Goal: Information Seeking & Learning: Learn about a topic

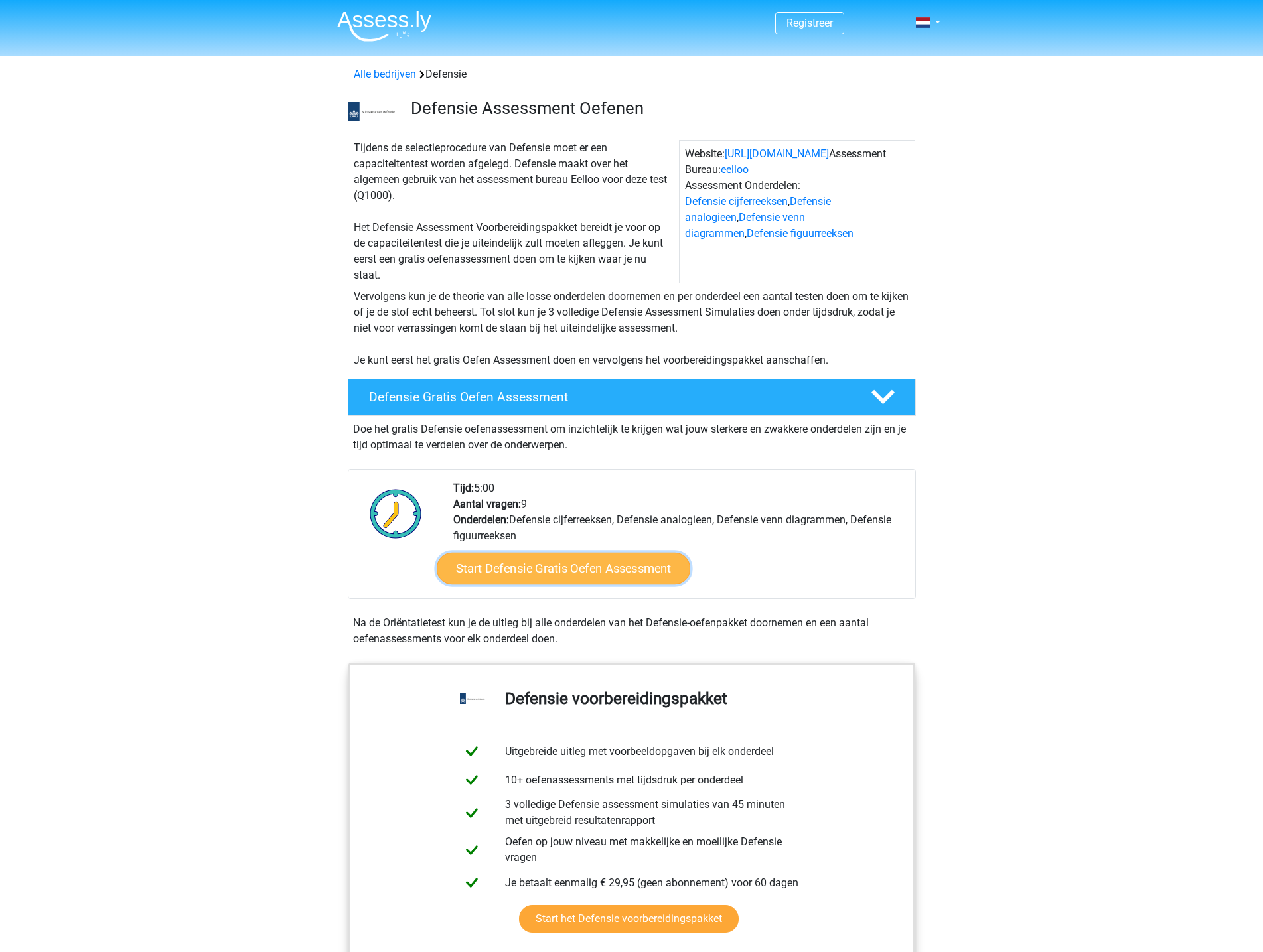
click at [607, 567] on link "Start Defensie Gratis Oefen Assessment" at bounding box center [563, 568] width 254 height 32
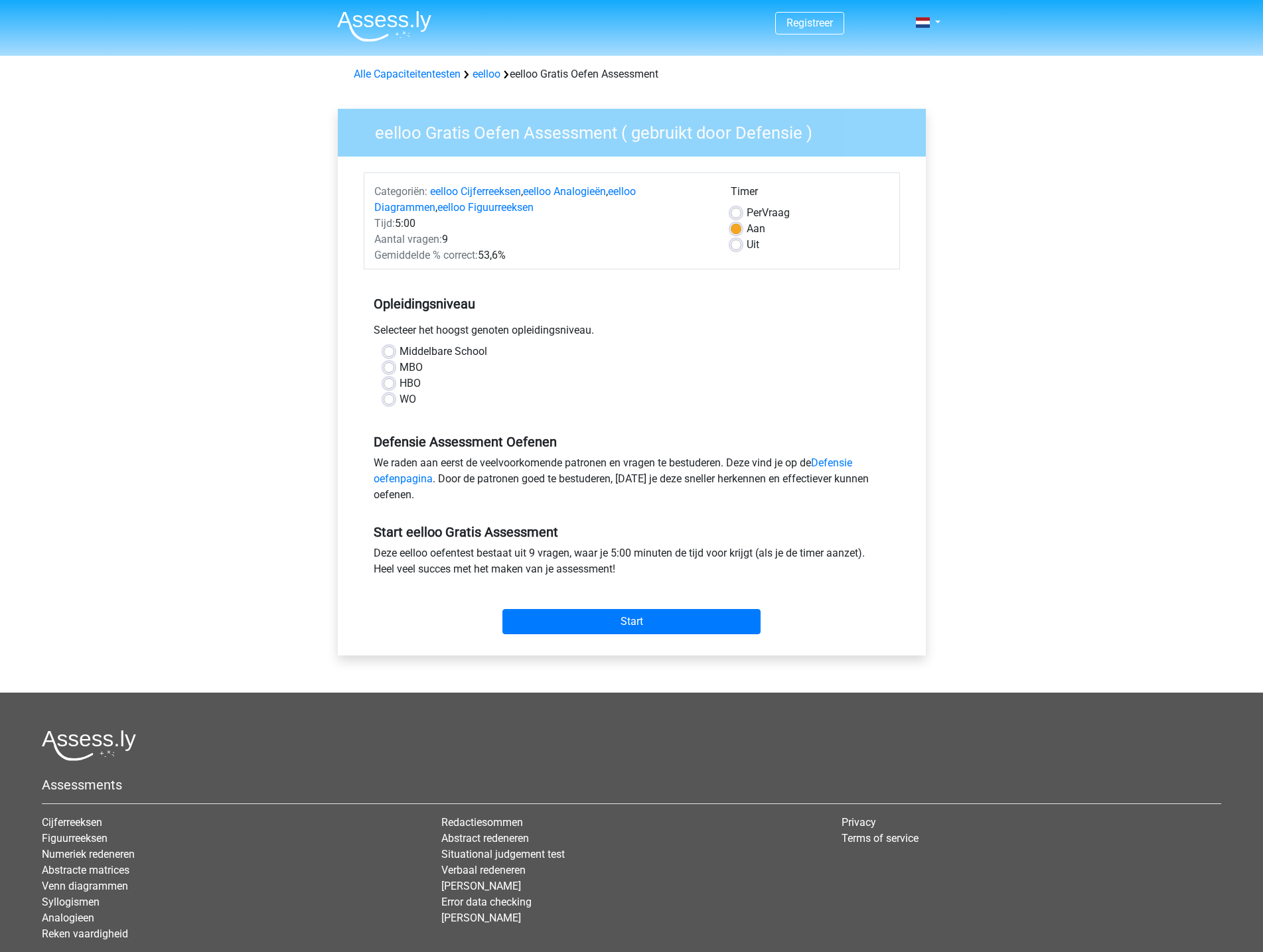
click at [413, 364] on label "MBO" at bounding box center [411, 367] width 23 height 16
click at [394, 364] on input "MBO" at bounding box center [389, 367] width 11 height 14
radio input "true"
click at [714, 626] on input "Start" at bounding box center [632, 622] width 258 height 25
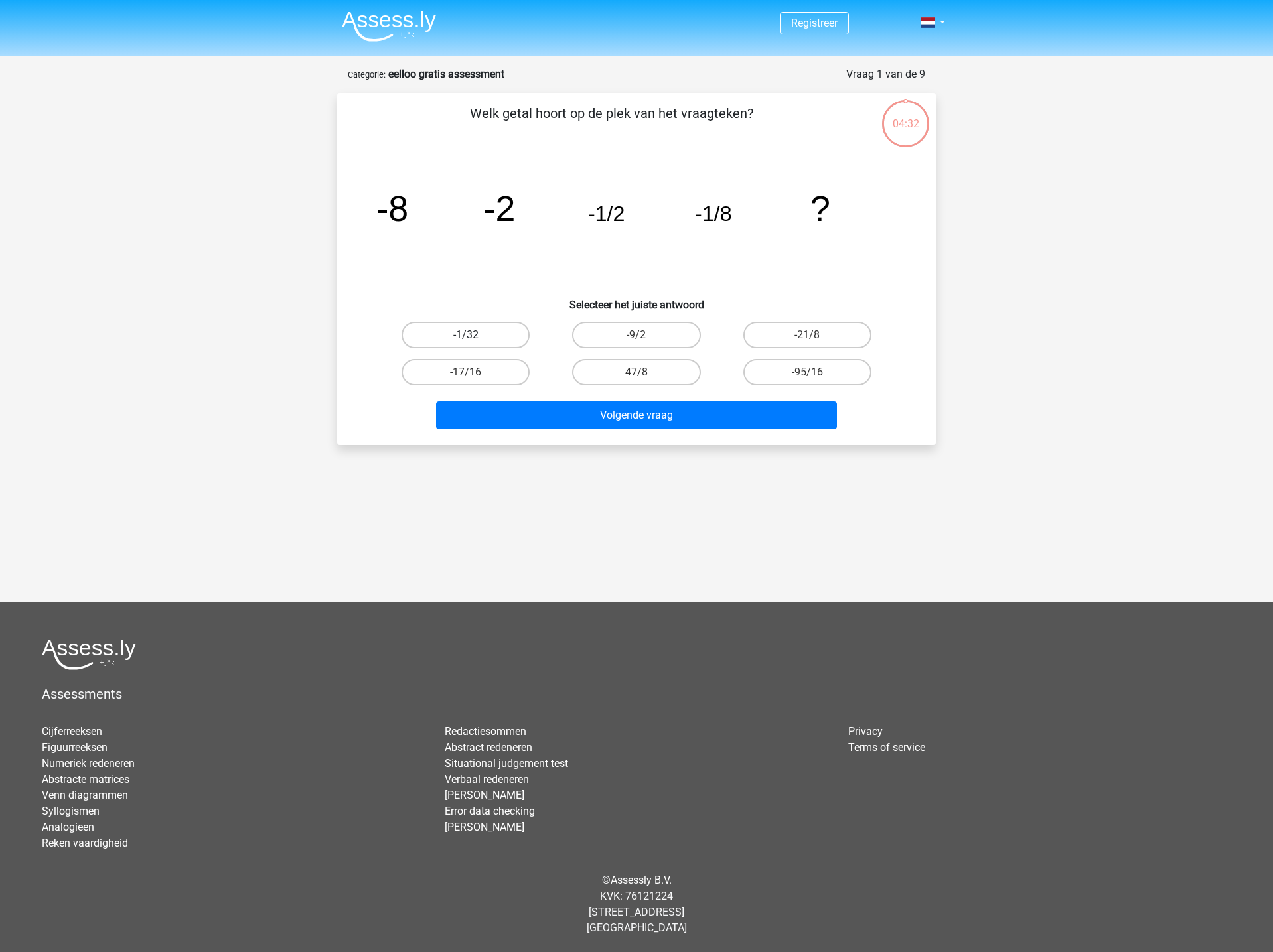
click at [489, 327] on label "-1/32" at bounding box center [465, 334] width 128 height 26
click at [474, 335] on input "-1/32" at bounding box center [470, 339] width 8 height 8
radio input "true"
drag, startPoint x: 693, startPoint y: 453, endPoint x: 693, endPoint y: 436, distance: 17.0
click at [693, 453] on div "Registreer" at bounding box center [636, 413] width 1273 height 827
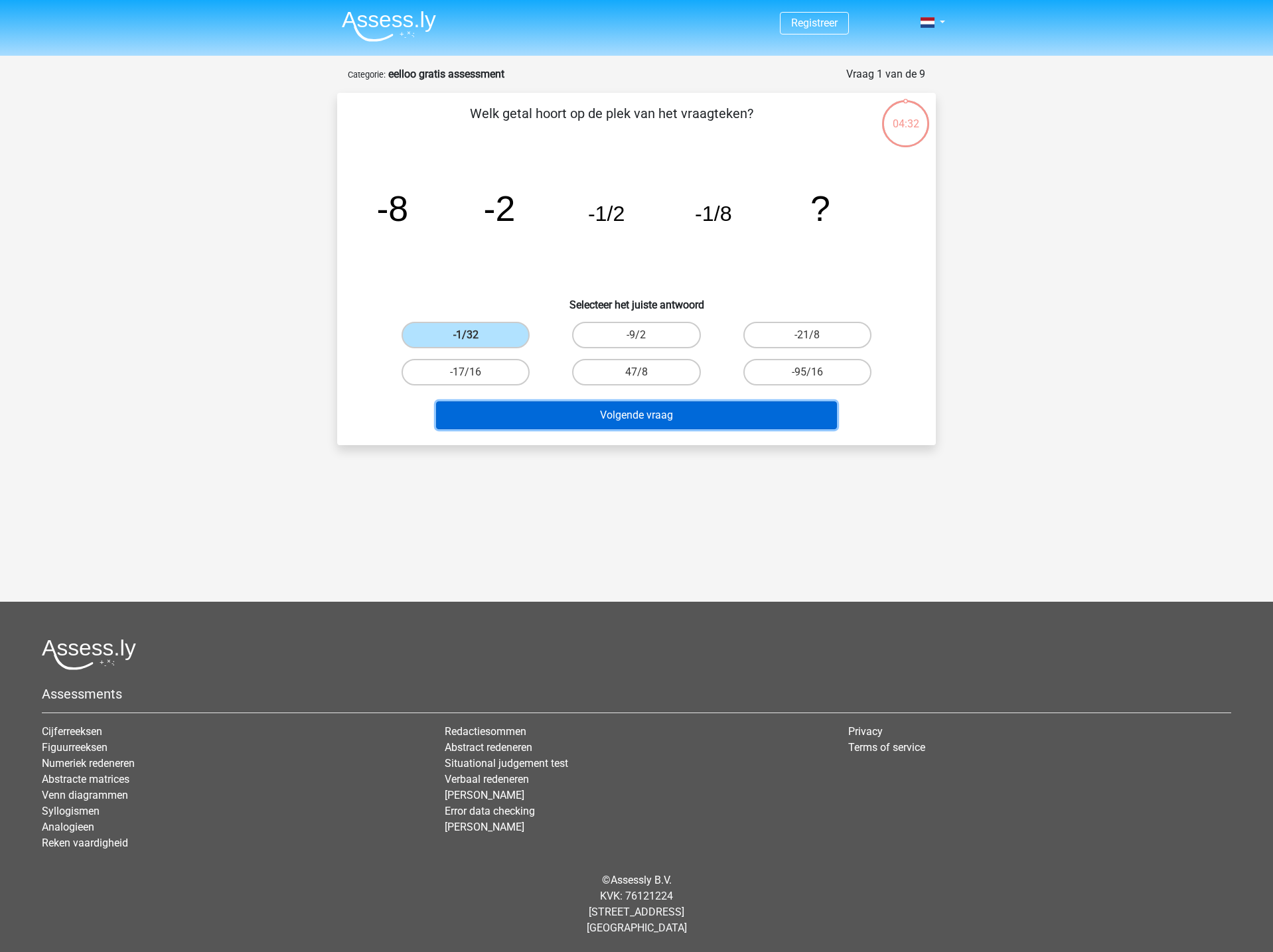
click at [696, 409] on button "Volgende vraag" at bounding box center [636, 415] width 401 height 28
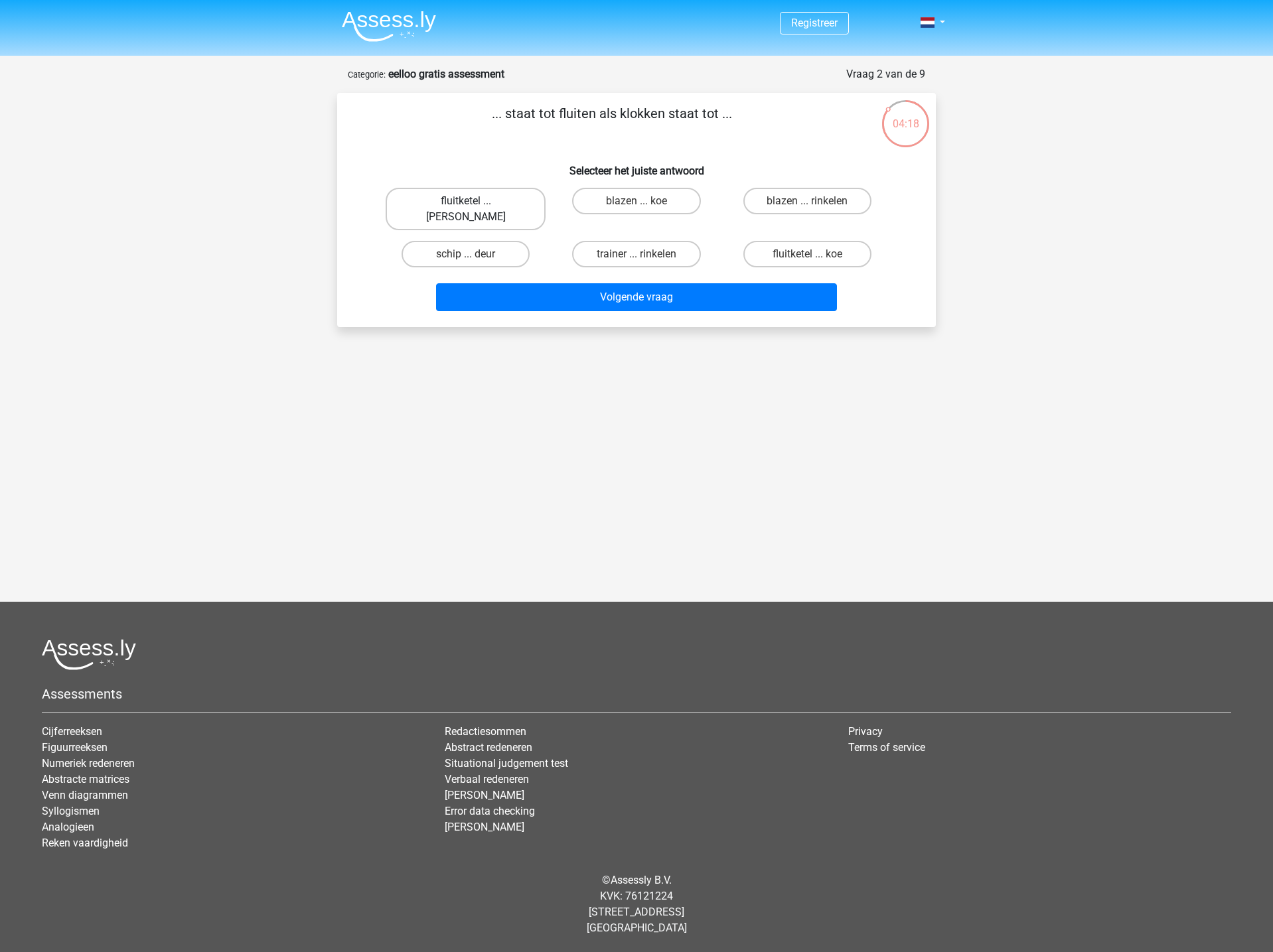
click at [502, 199] on label "fluitketel ... [PERSON_NAME]" at bounding box center [465, 209] width 160 height 42
click at [474, 201] on input "fluitketel ... [PERSON_NAME]" at bounding box center [470, 205] width 8 height 8
radio input "true"
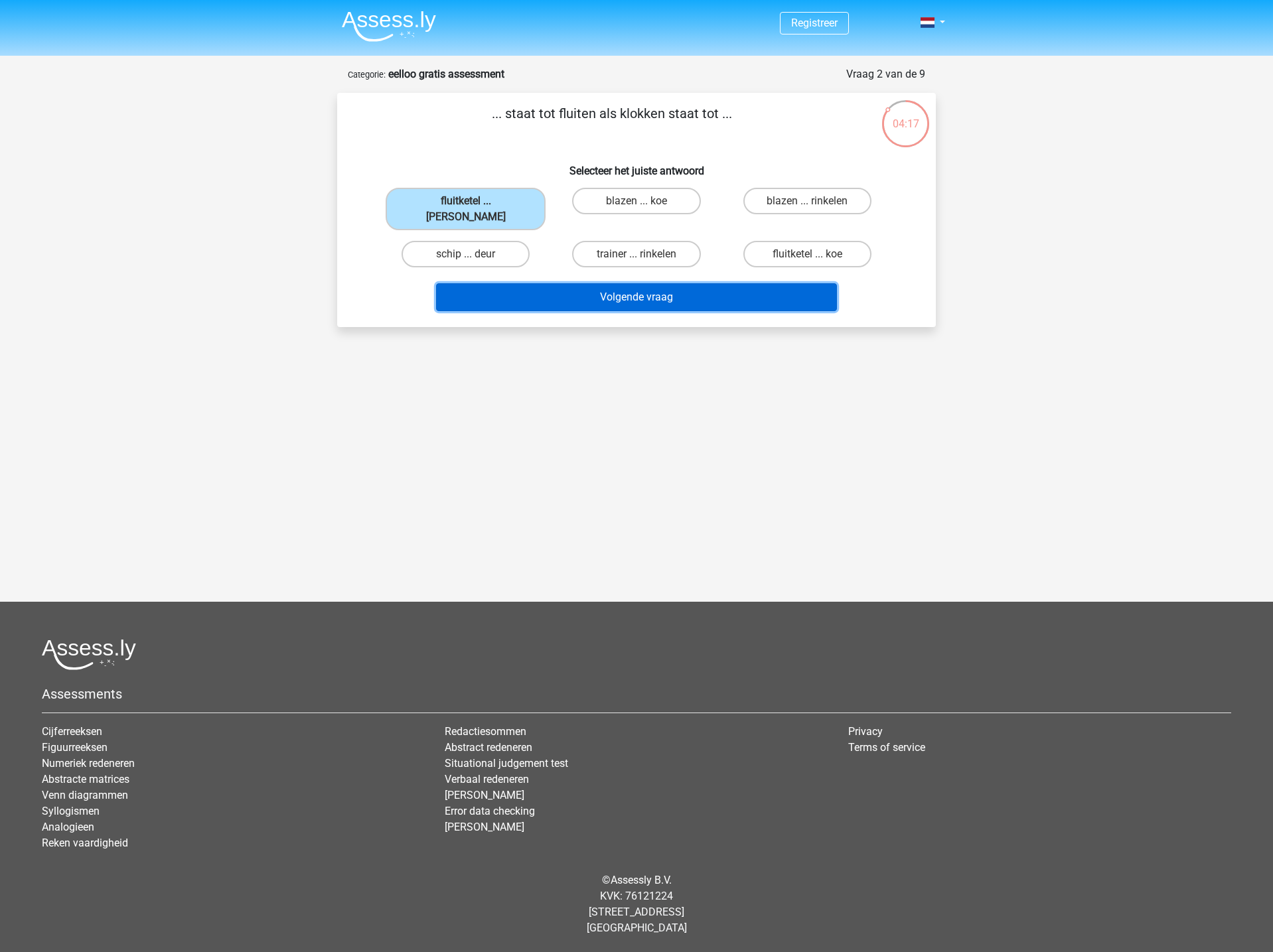
click at [586, 283] on button "Volgende vraag" at bounding box center [636, 297] width 401 height 28
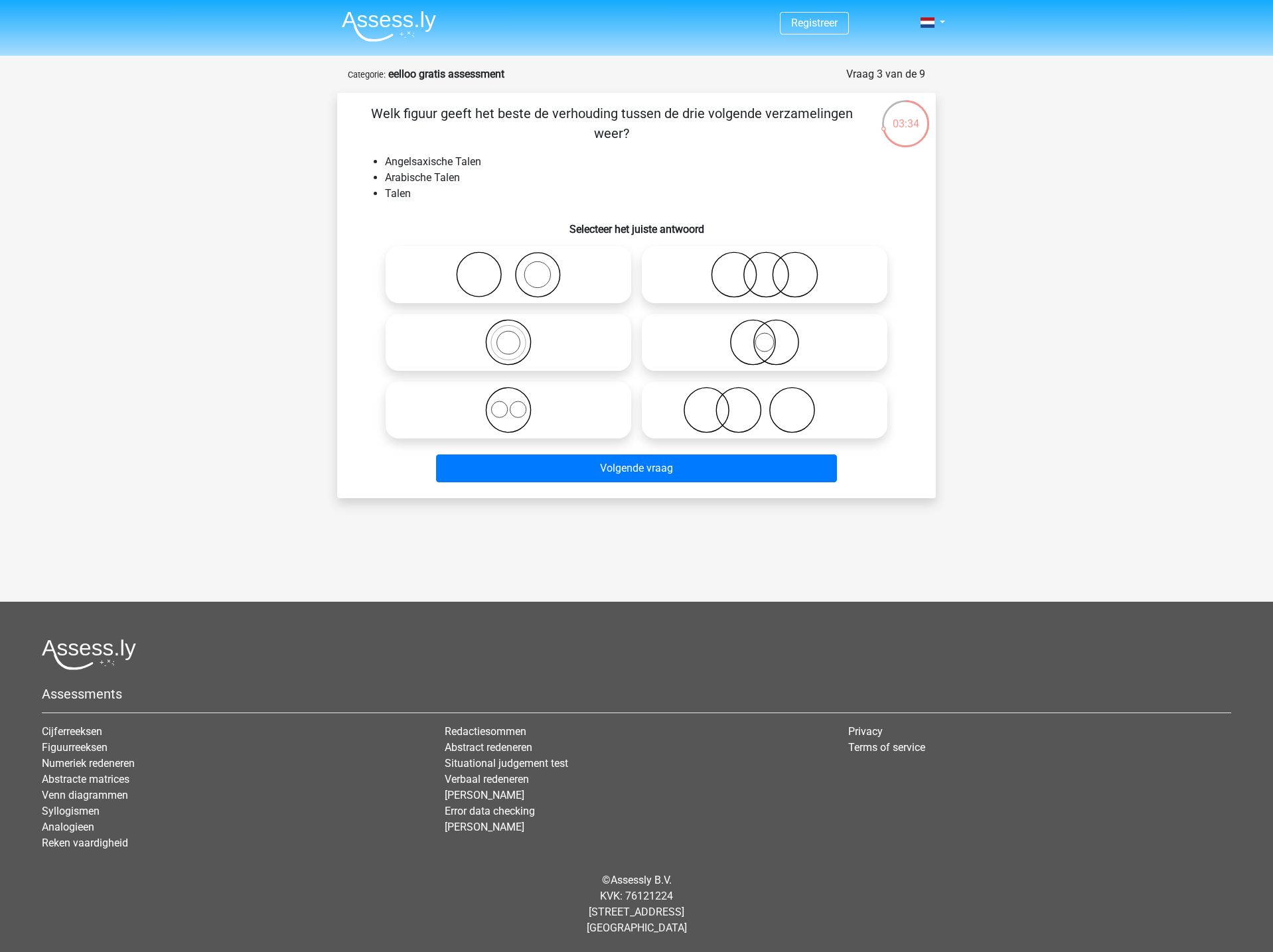
click at [502, 412] on icon at bounding box center [508, 410] width 235 height 47
click at [508, 403] on input "radio" at bounding box center [513, 399] width 8 height 8
radio input "true"
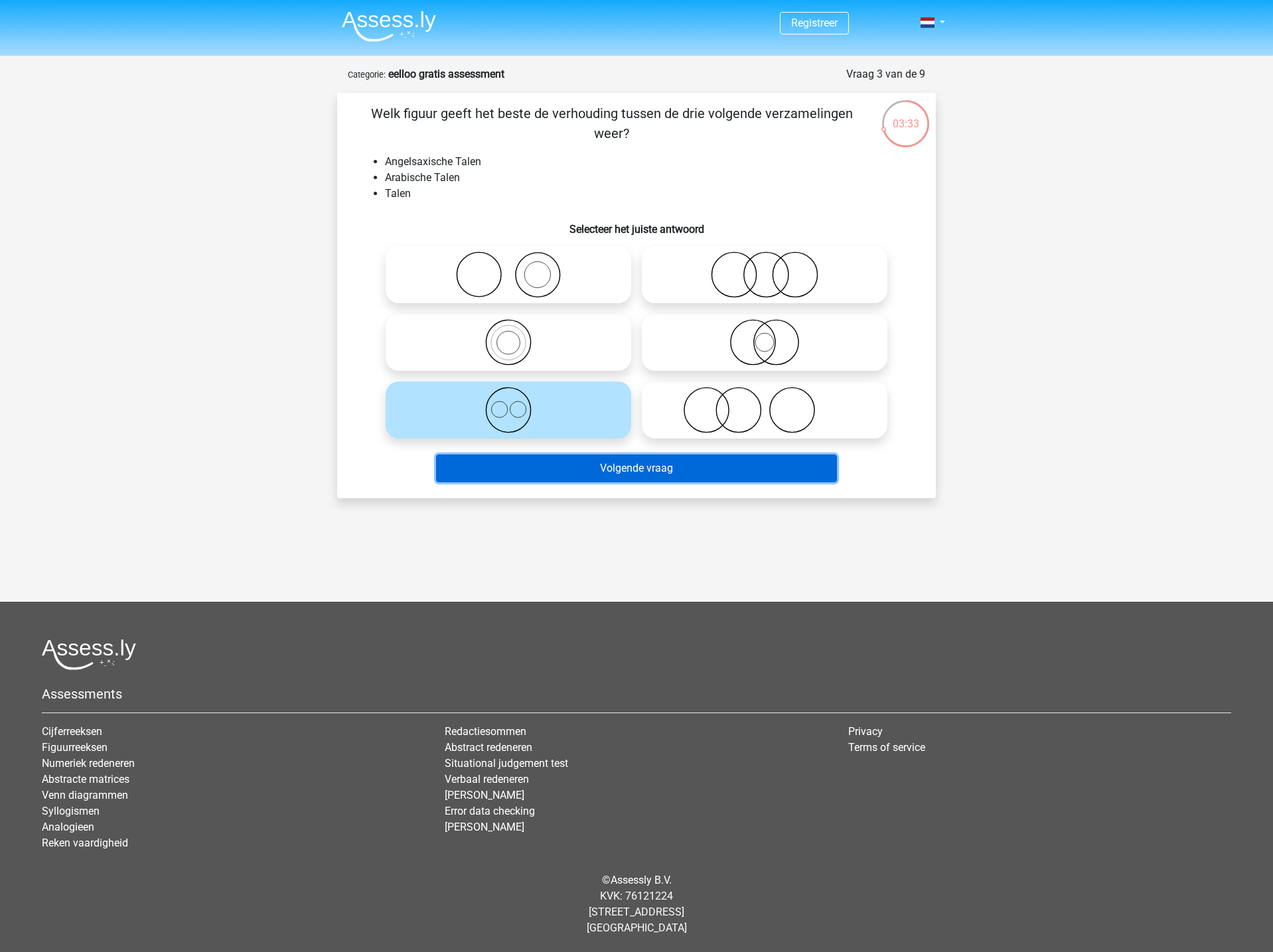
click at [650, 477] on button "Volgende vraag" at bounding box center [636, 468] width 401 height 28
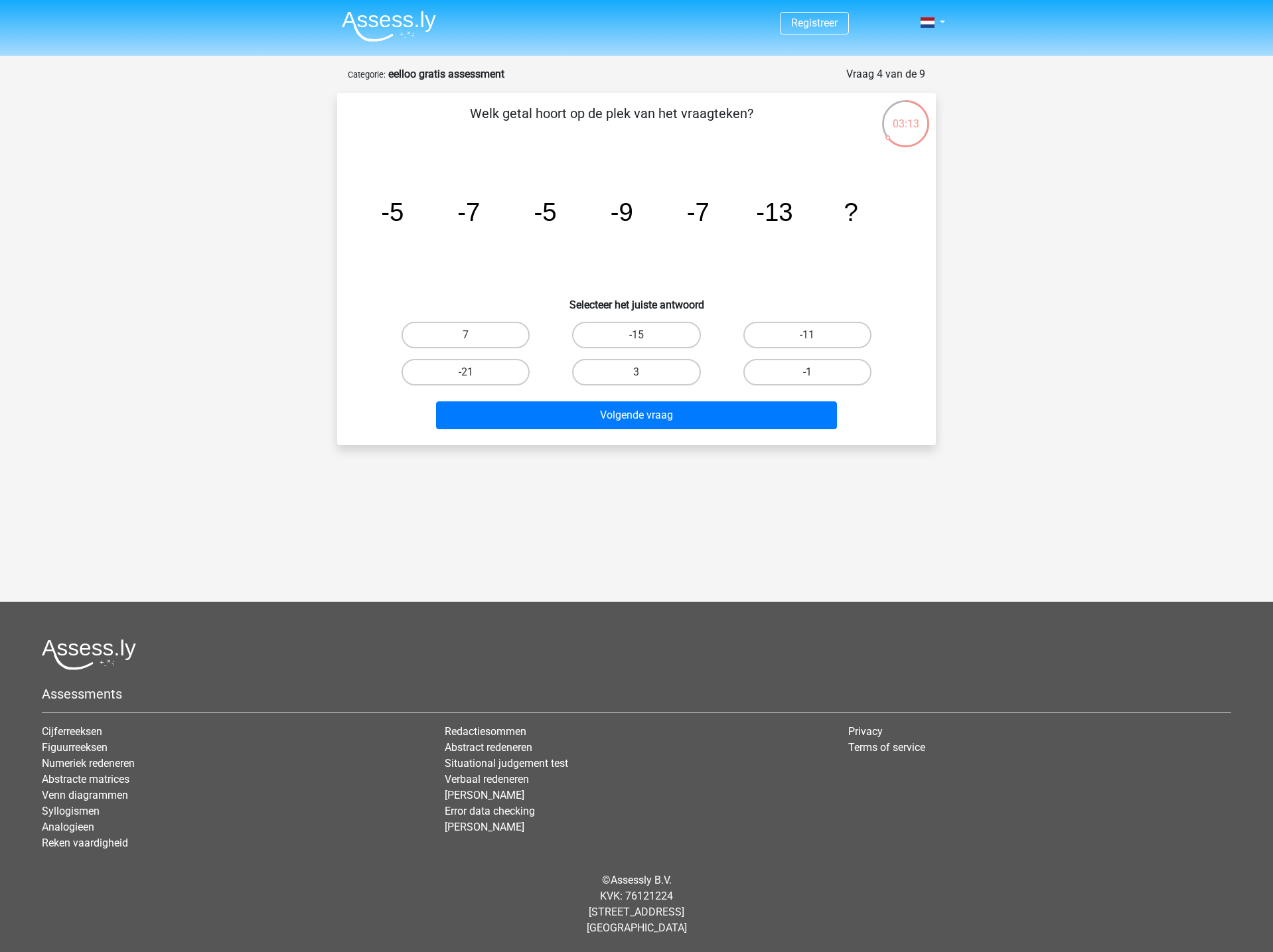
click at [643, 341] on input "-15" at bounding box center [641, 339] width 8 height 8
radio input "true"
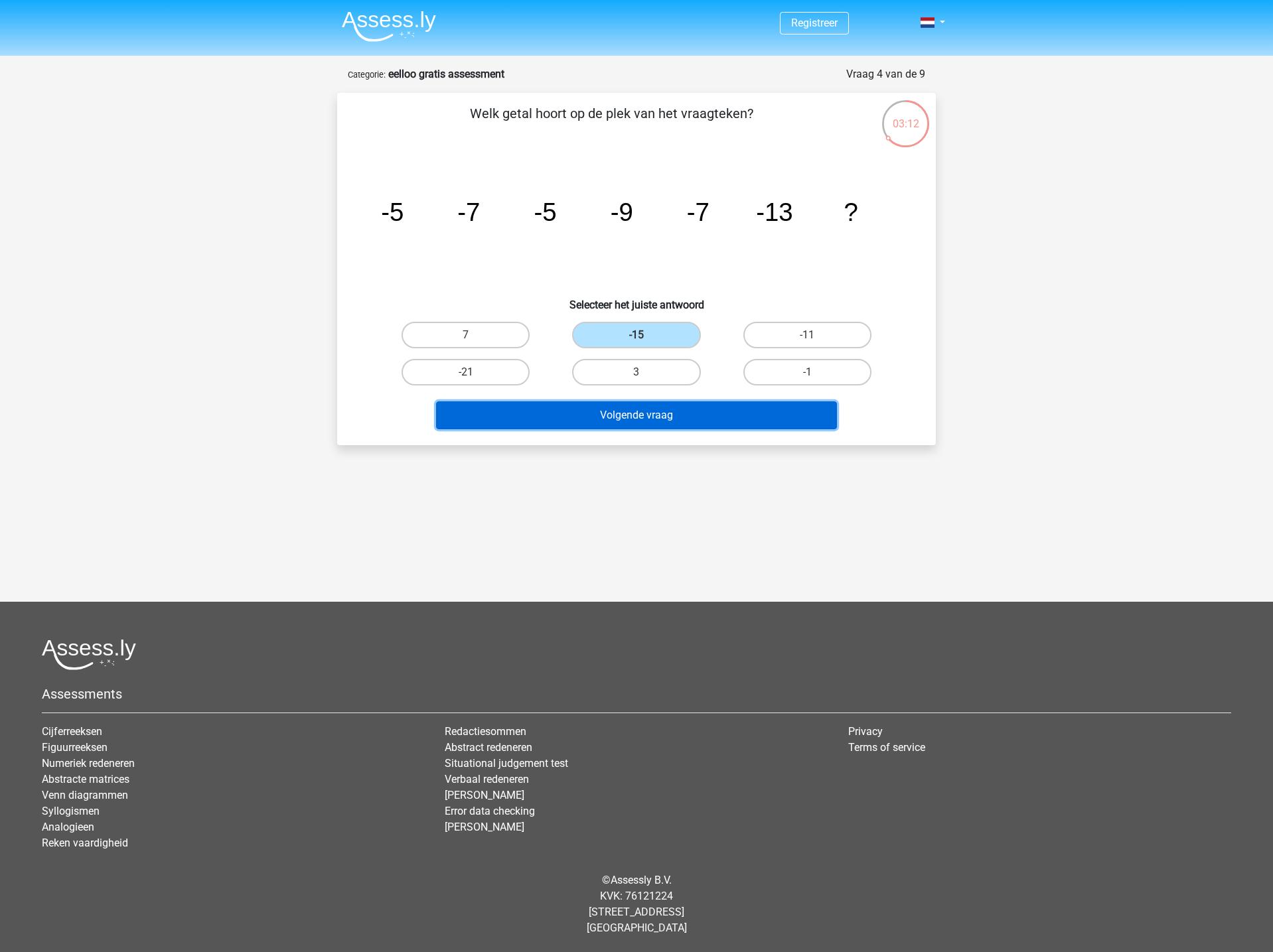
click at [678, 412] on button "Volgende vraag" at bounding box center [636, 415] width 401 height 28
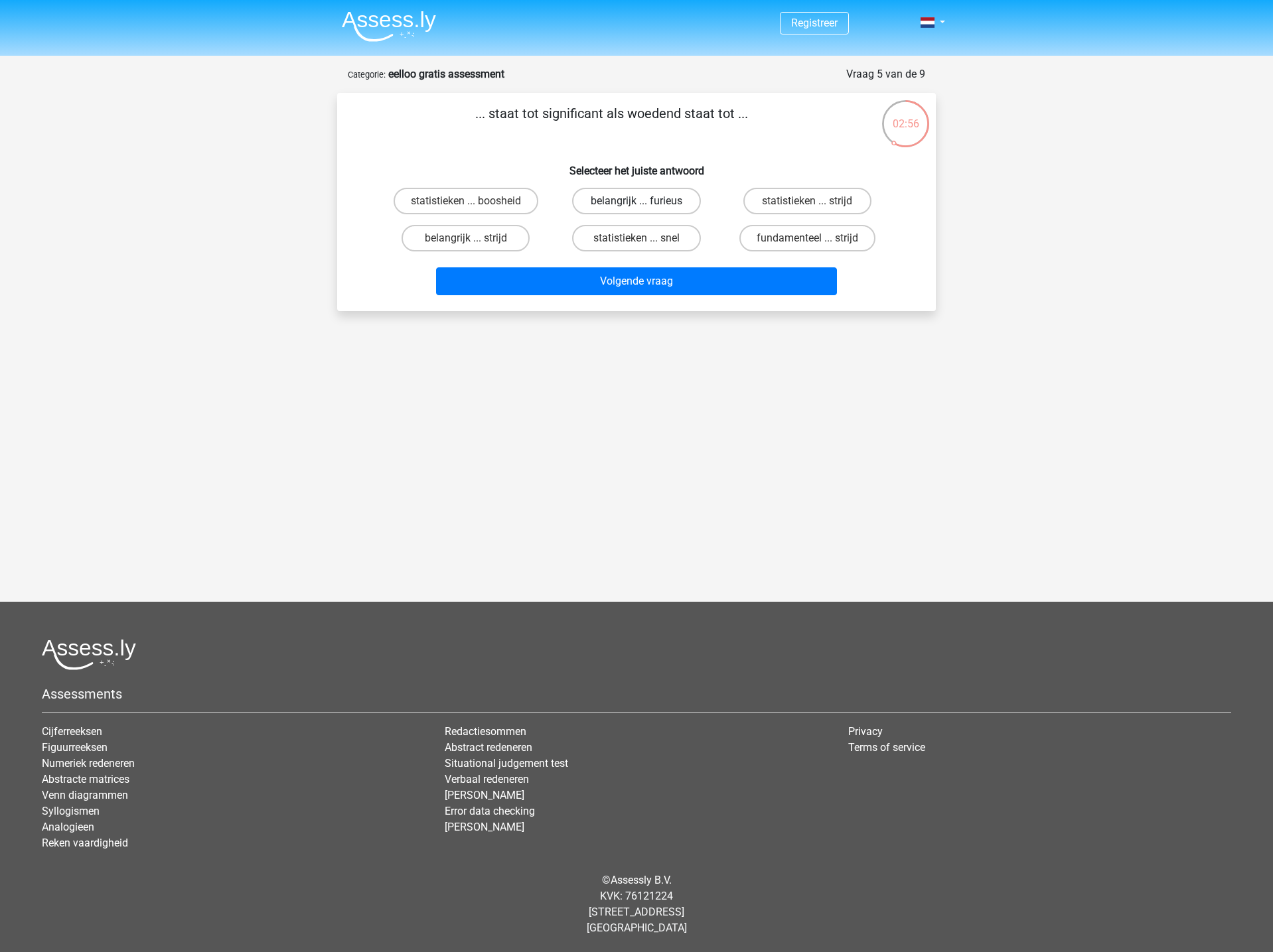
click at [674, 199] on label "belangrijk ... furieus" at bounding box center [636, 200] width 128 height 26
click at [645, 201] on input "belangrijk ... furieus" at bounding box center [641, 205] width 8 height 8
radio input "true"
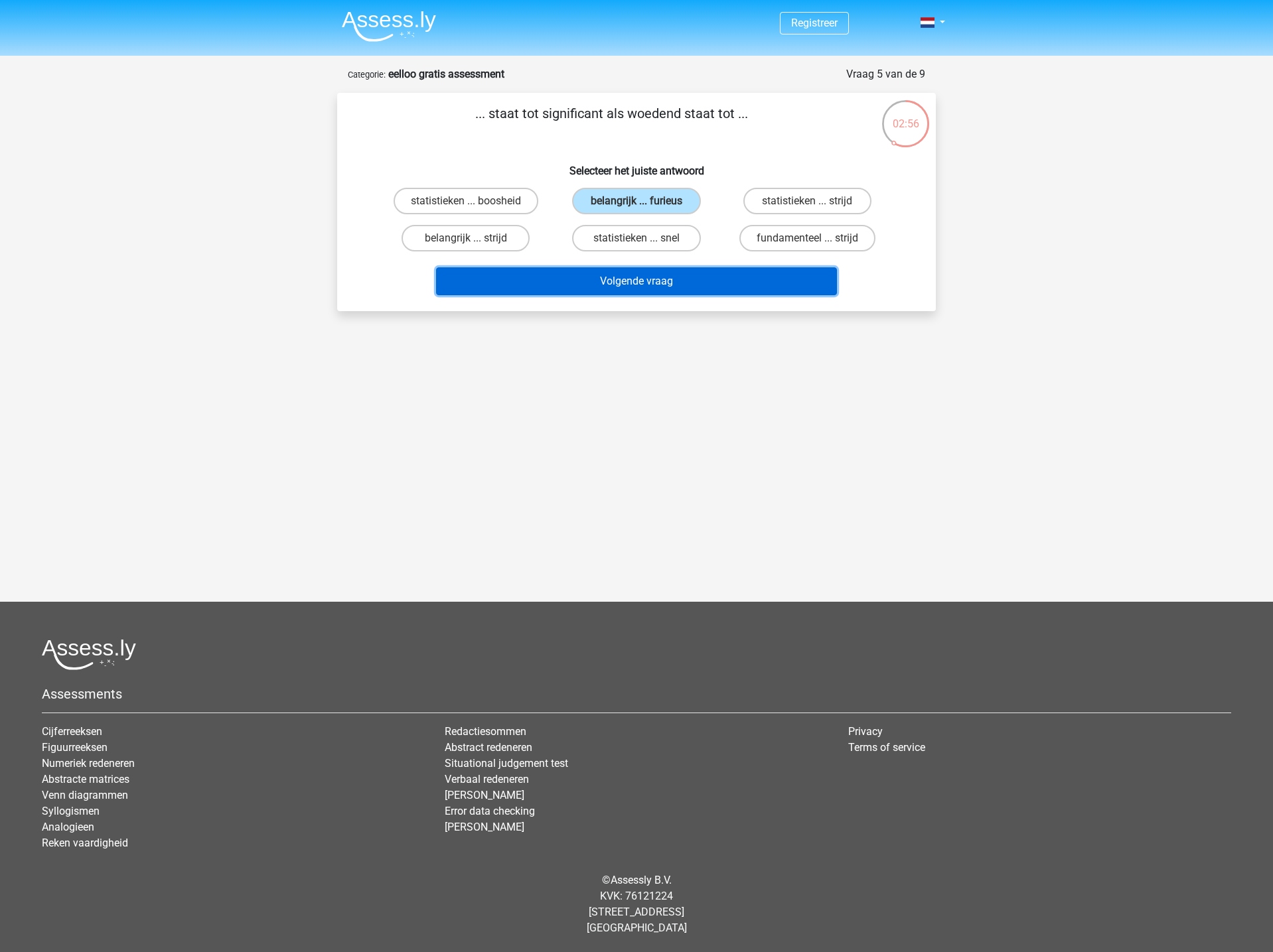
click at [660, 283] on button "Volgende vraag" at bounding box center [636, 281] width 401 height 28
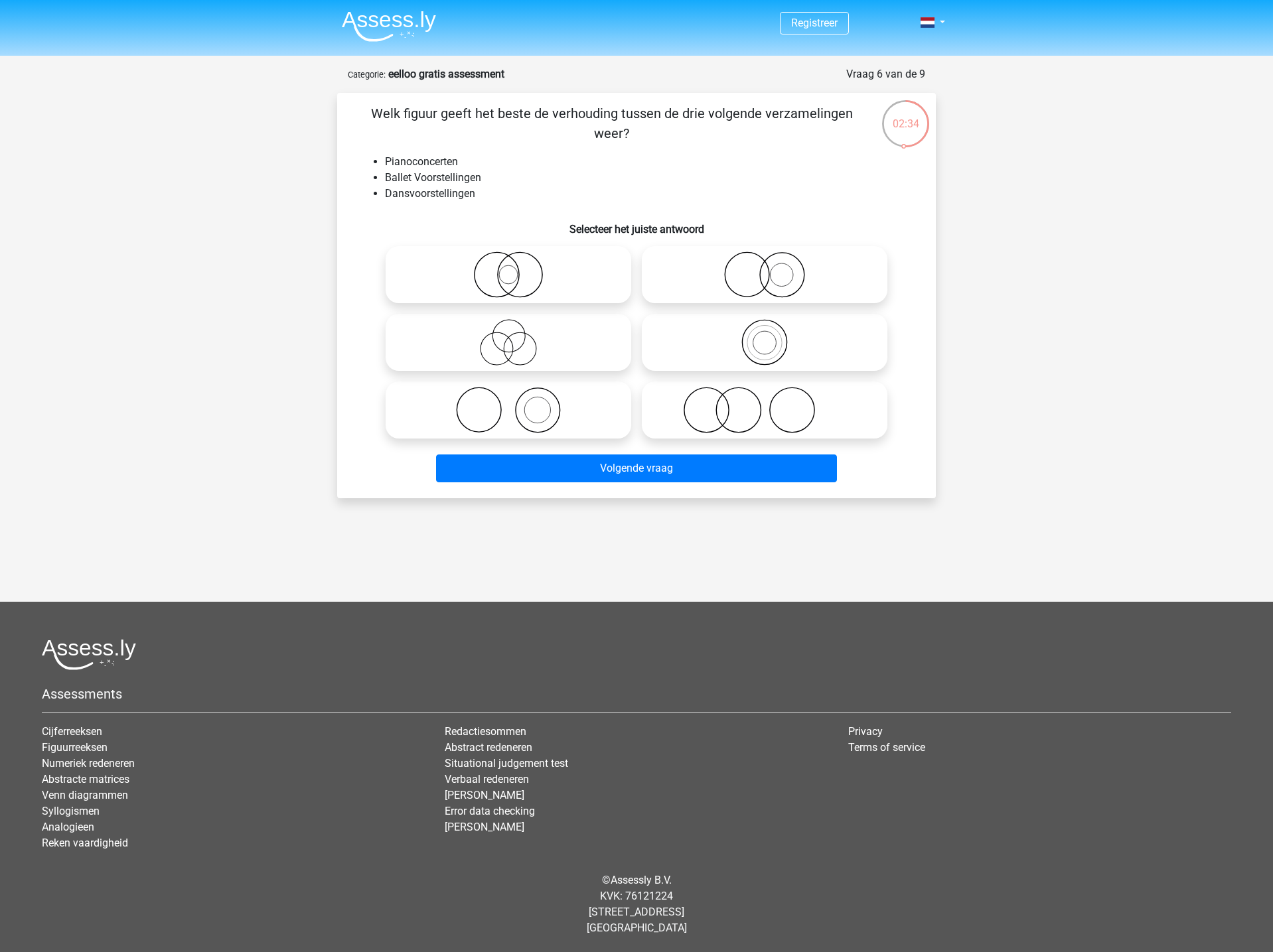
click at [772, 275] on icon at bounding box center [764, 274] width 235 height 47
click at [772, 268] on input "radio" at bounding box center [769, 264] width 8 height 8
radio input "true"
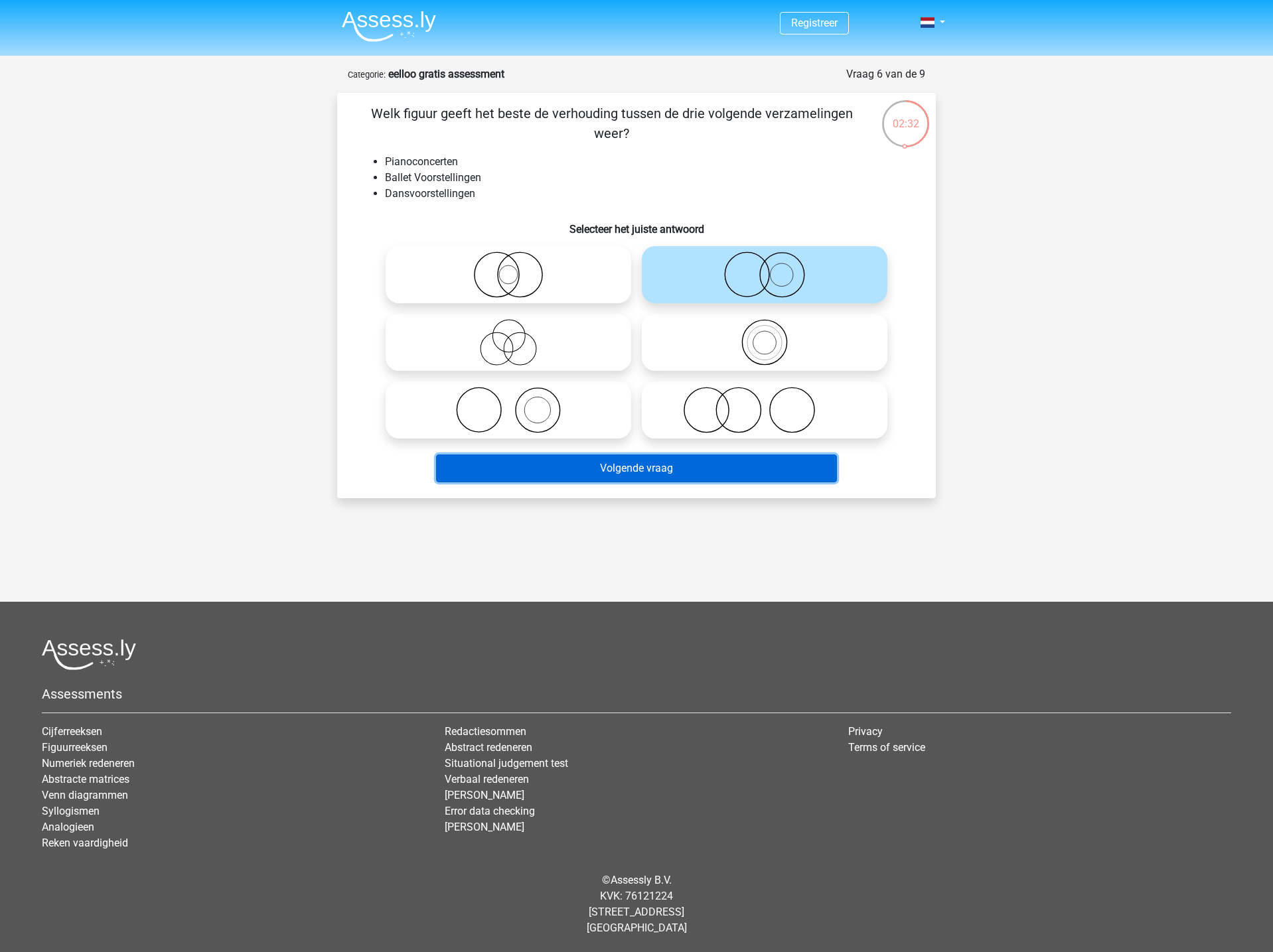
click at [674, 468] on button "Volgende vraag" at bounding box center [636, 468] width 401 height 28
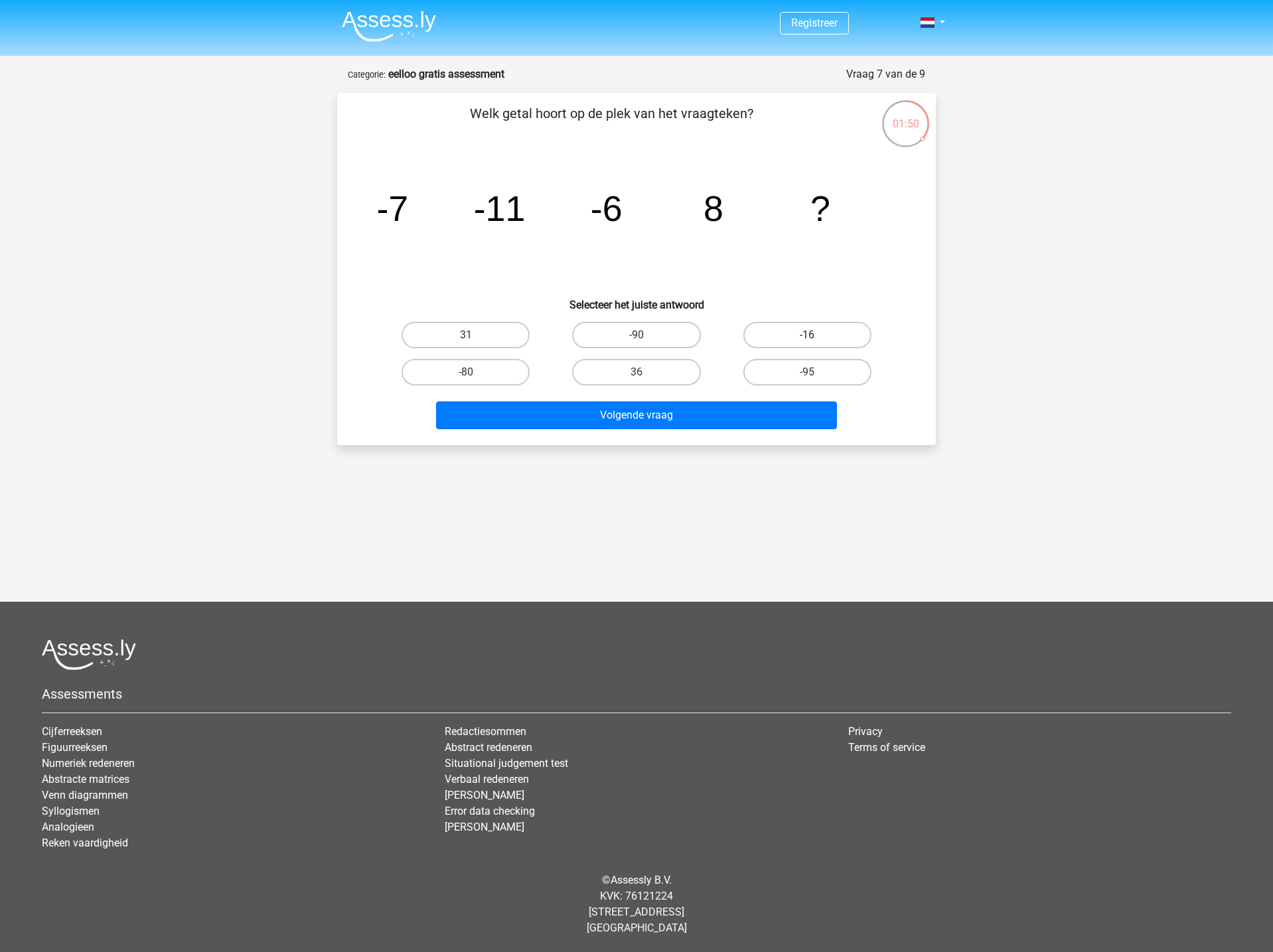
click at [830, 327] on label "-16" at bounding box center [807, 334] width 128 height 26
click at [816, 335] on input "-16" at bounding box center [811, 339] width 8 height 8
radio input "true"
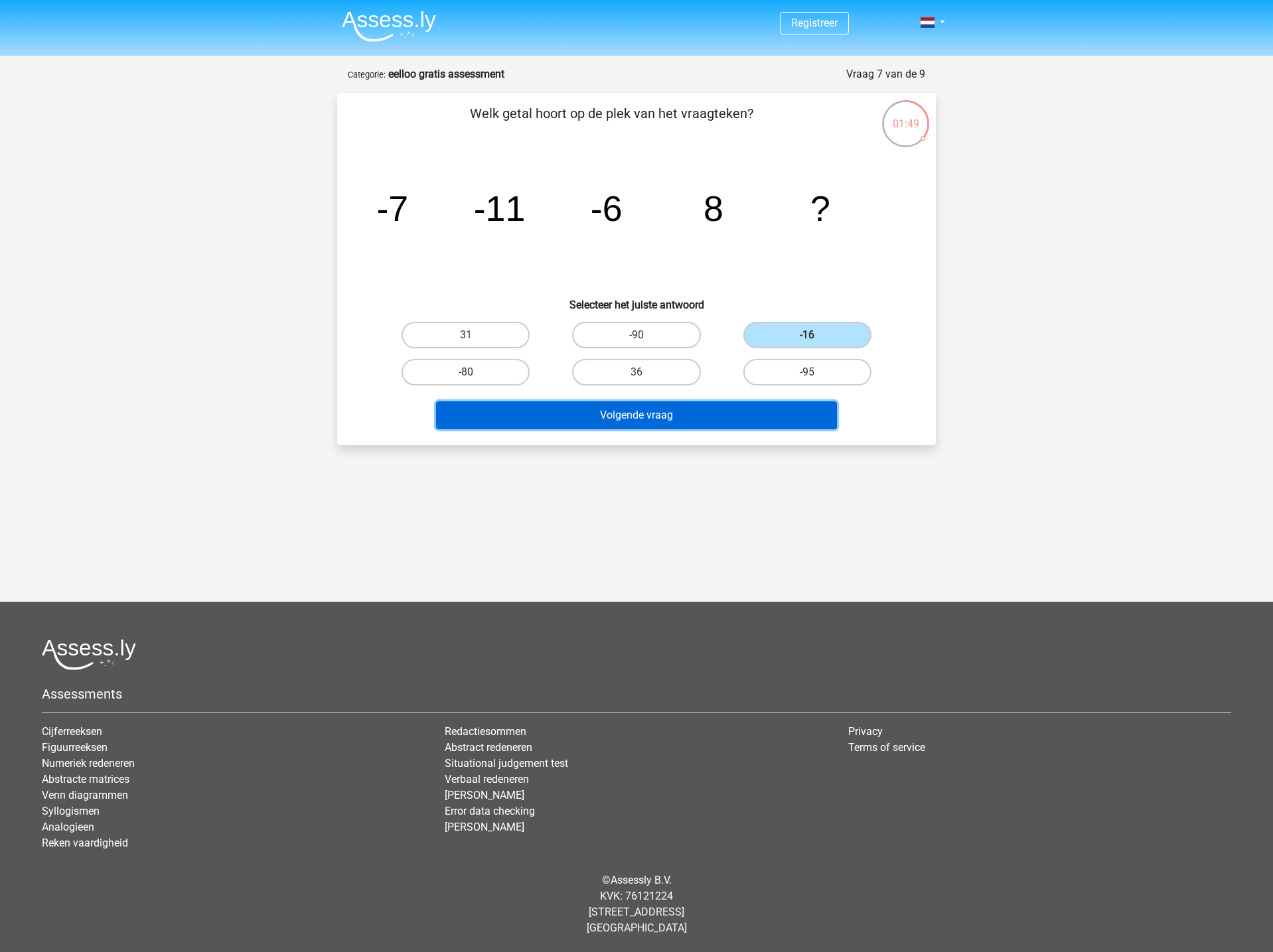
click at [761, 421] on button "Volgende vraag" at bounding box center [636, 415] width 401 height 28
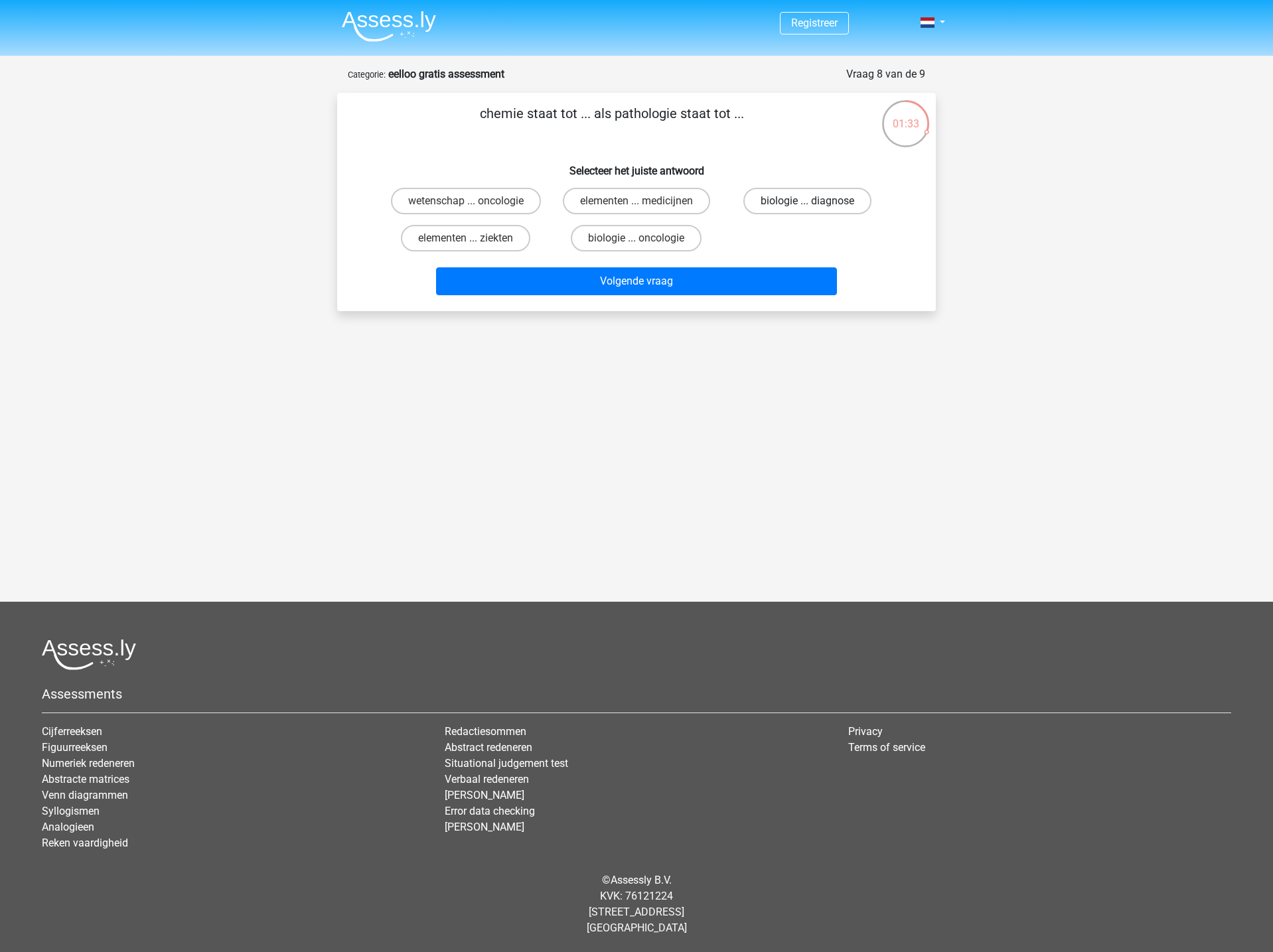
click at [844, 202] on label "biologie ... diagnose" at bounding box center [807, 200] width 128 height 26
click at [816, 202] on input "biologie ... diagnose" at bounding box center [811, 205] width 8 height 8
radio input "true"
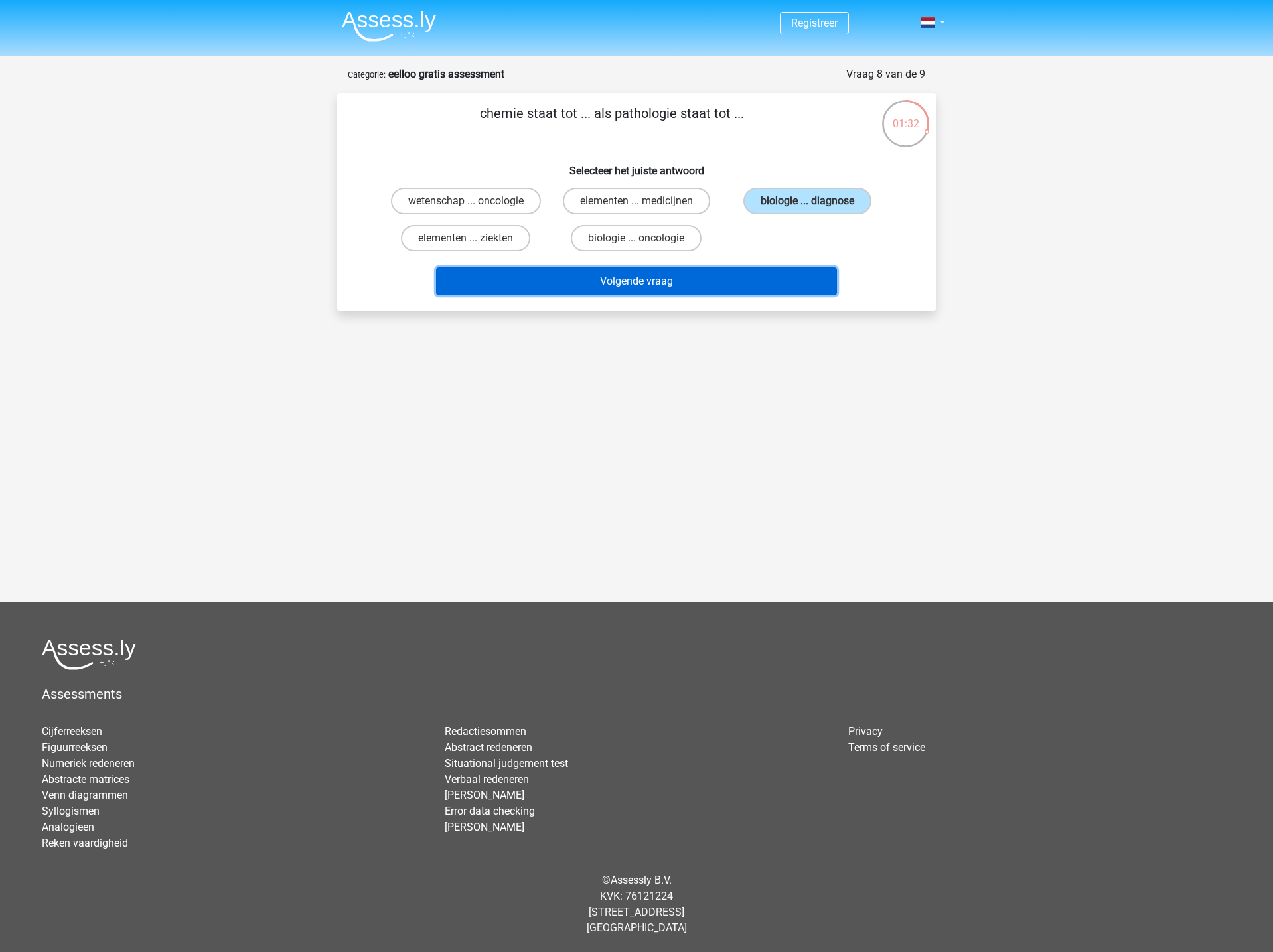
click at [805, 275] on button "Volgende vraag" at bounding box center [636, 281] width 401 height 28
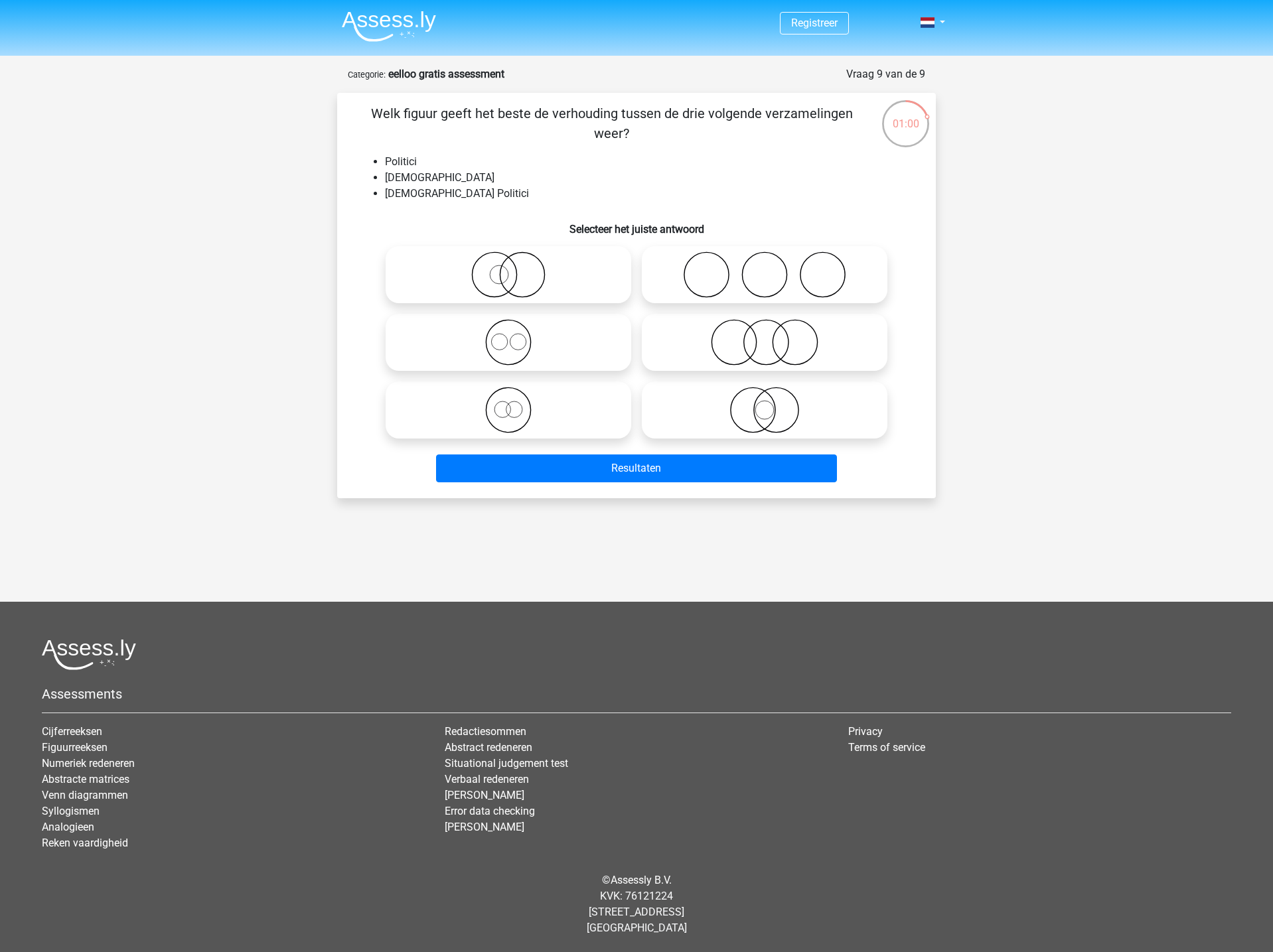
click at [526, 275] on icon at bounding box center [508, 274] width 235 height 47
click at [517, 268] on input "radio" at bounding box center [513, 264] width 8 height 8
radio input "true"
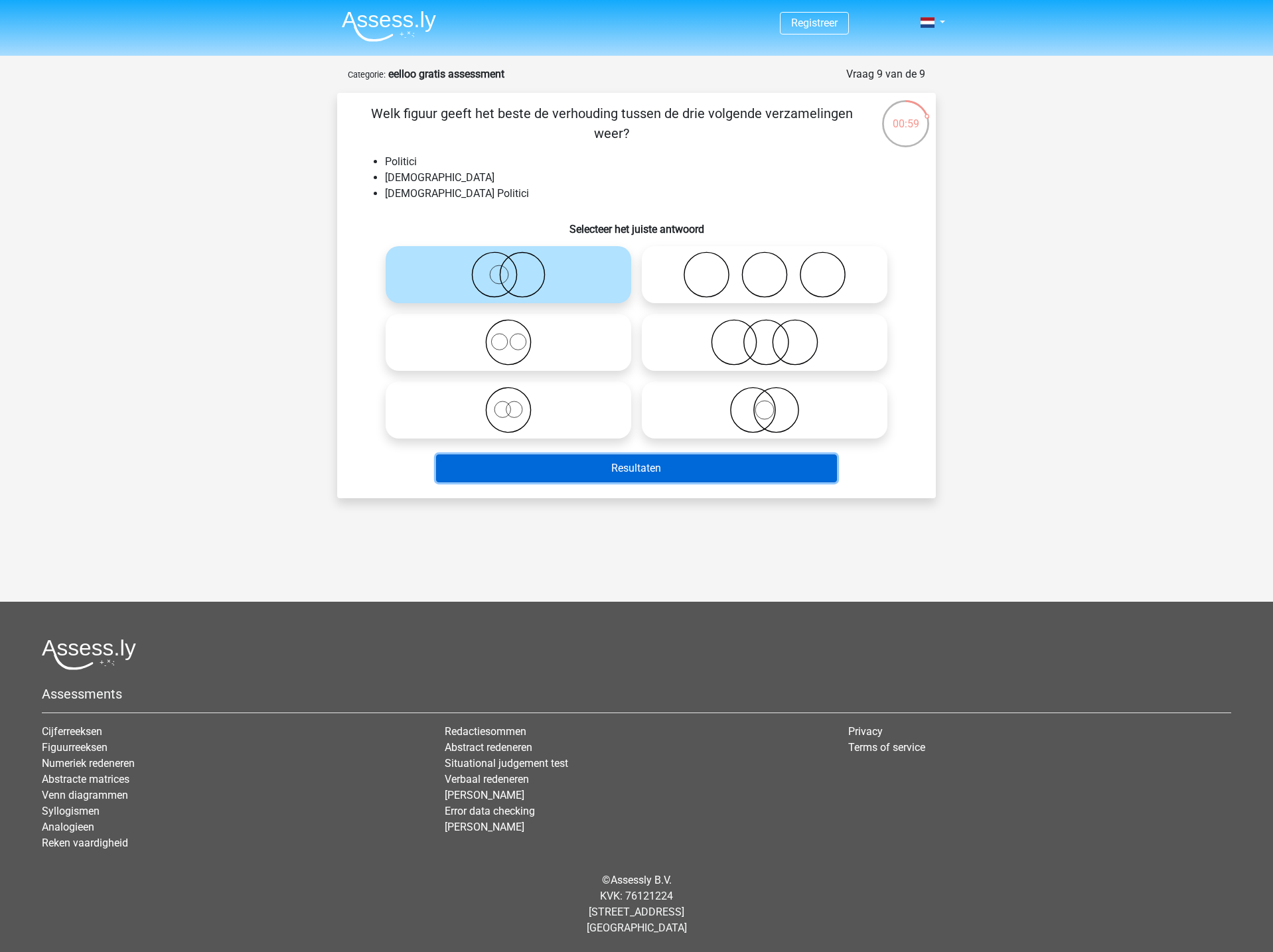
click at [682, 455] on button "Resultaten" at bounding box center [636, 468] width 401 height 28
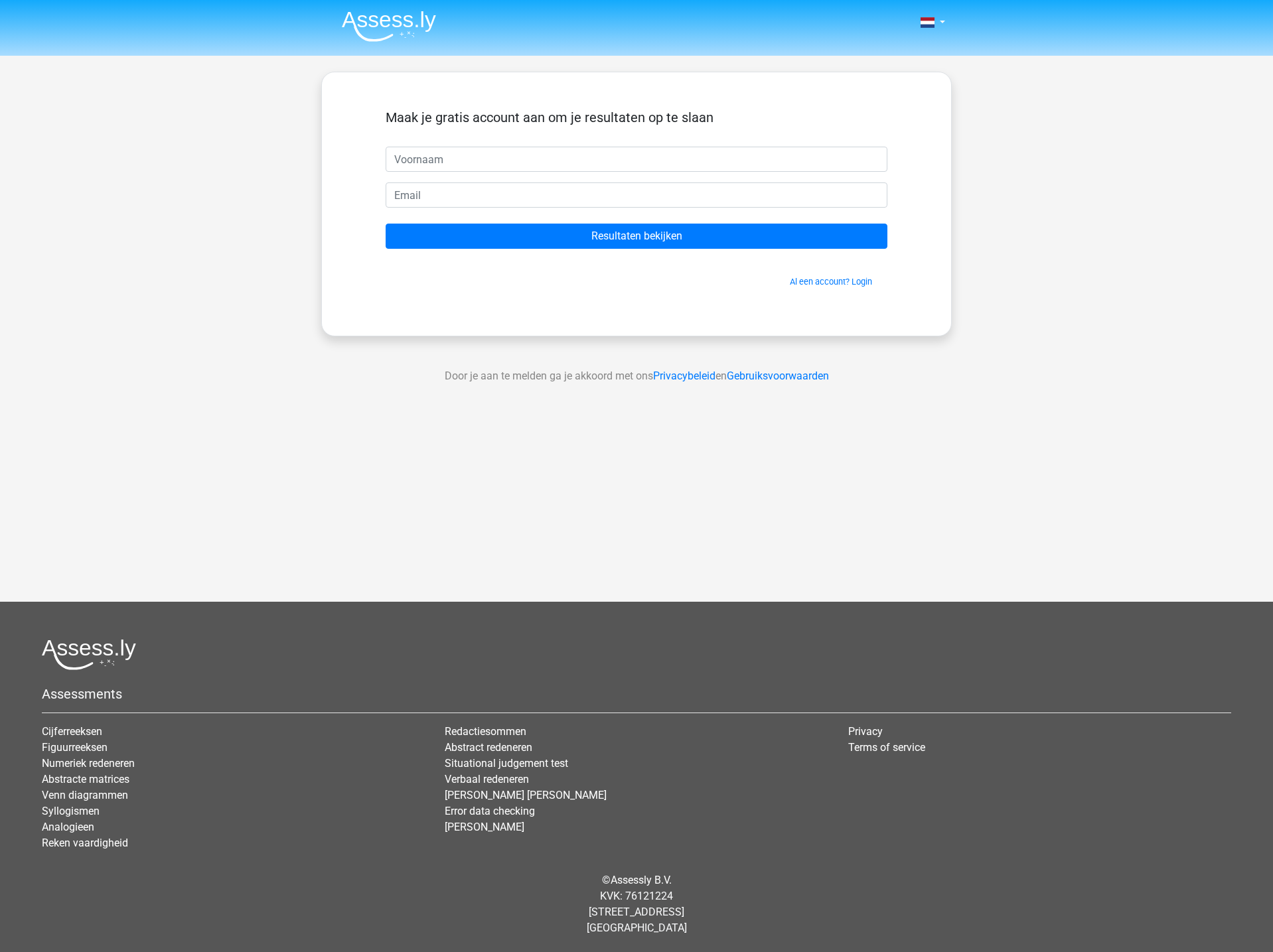
click at [607, 165] on input "text" at bounding box center [636, 160] width 502 height 25
type input "kaj"
click at [649, 196] on input "email" at bounding box center [636, 195] width 502 height 25
click at [637, 136] on div "Maak je gratis account aan om je resultaten op te slaan" at bounding box center [636, 128] width 502 height 37
click at [611, 196] on input "email" at bounding box center [636, 195] width 502 height 25
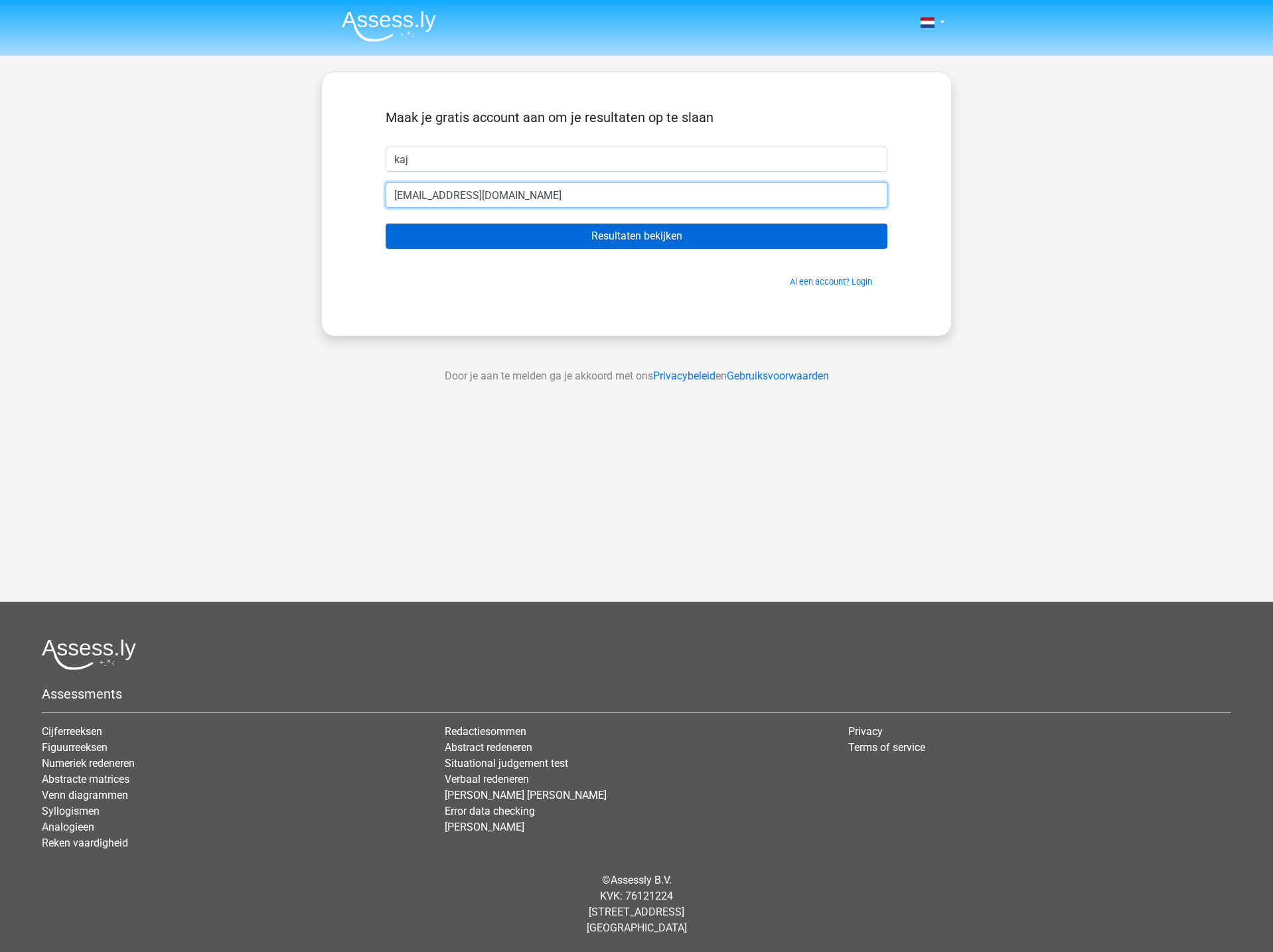
type input "[EMAIL_ADDRESS][DOMAIN_NAME]"
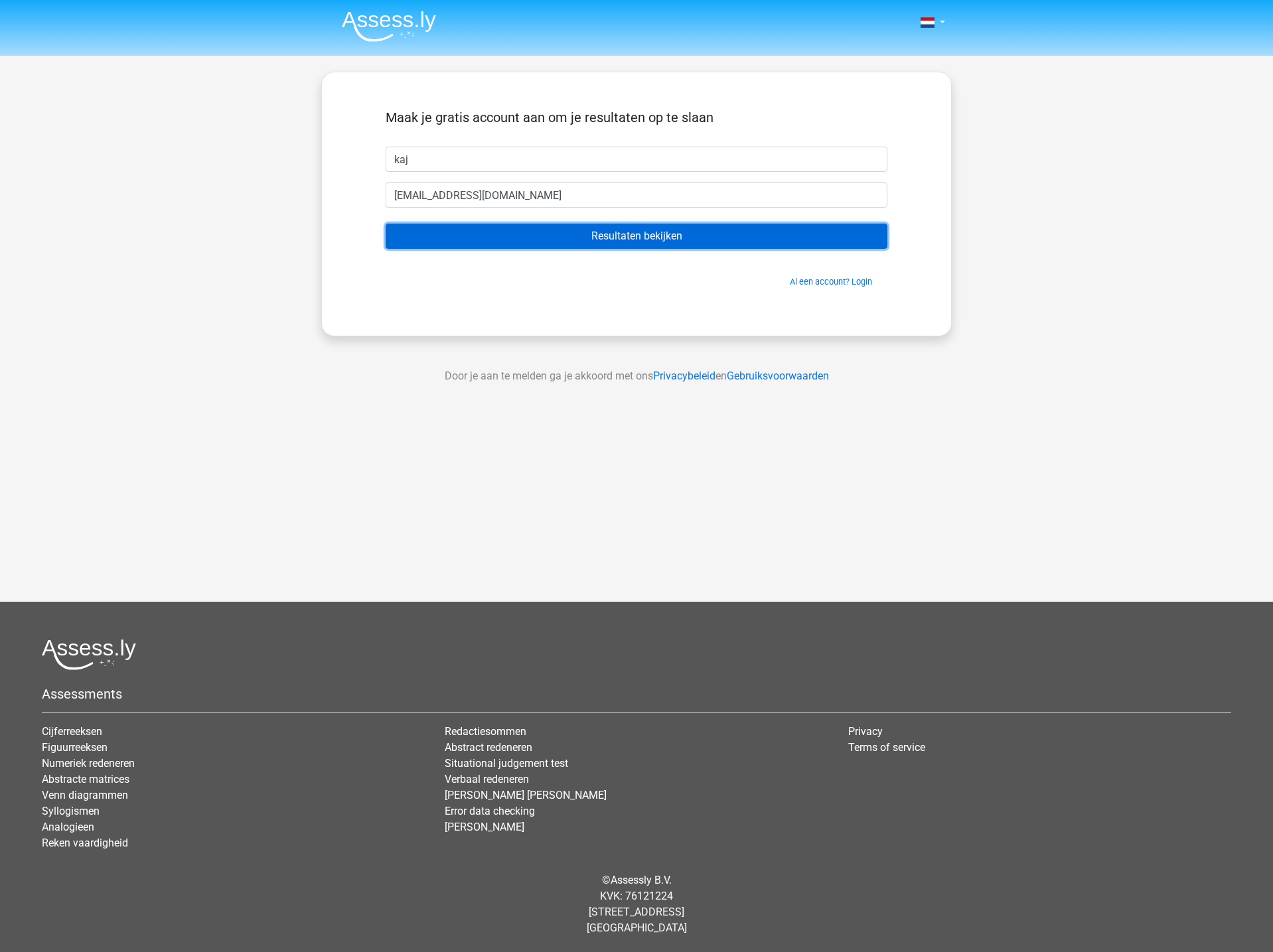
click at [728, 248] on input "Resultaten bekijken" at bounding box center [636, 236] width 502 height 25
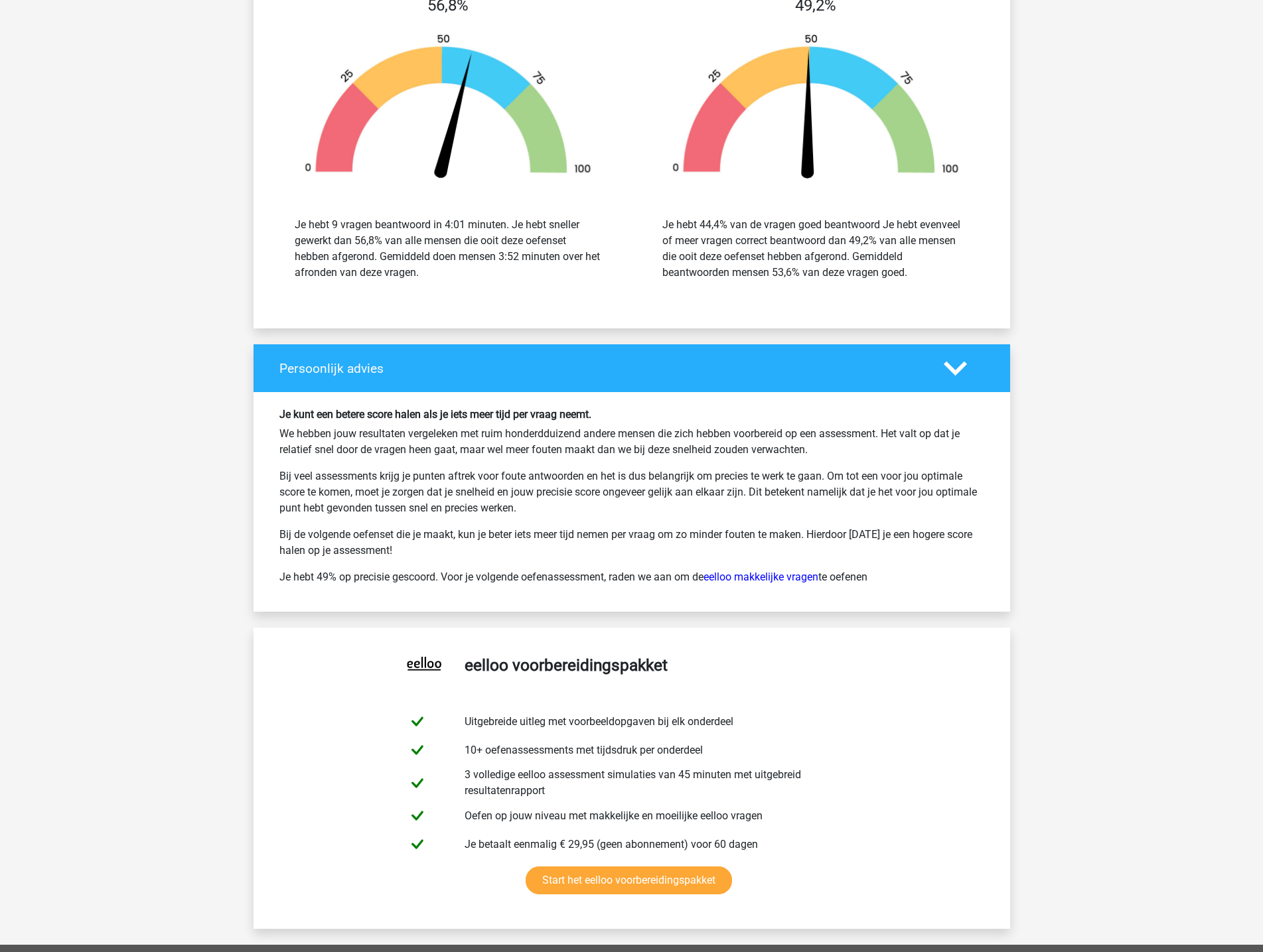
scroll to position [2211, 0]
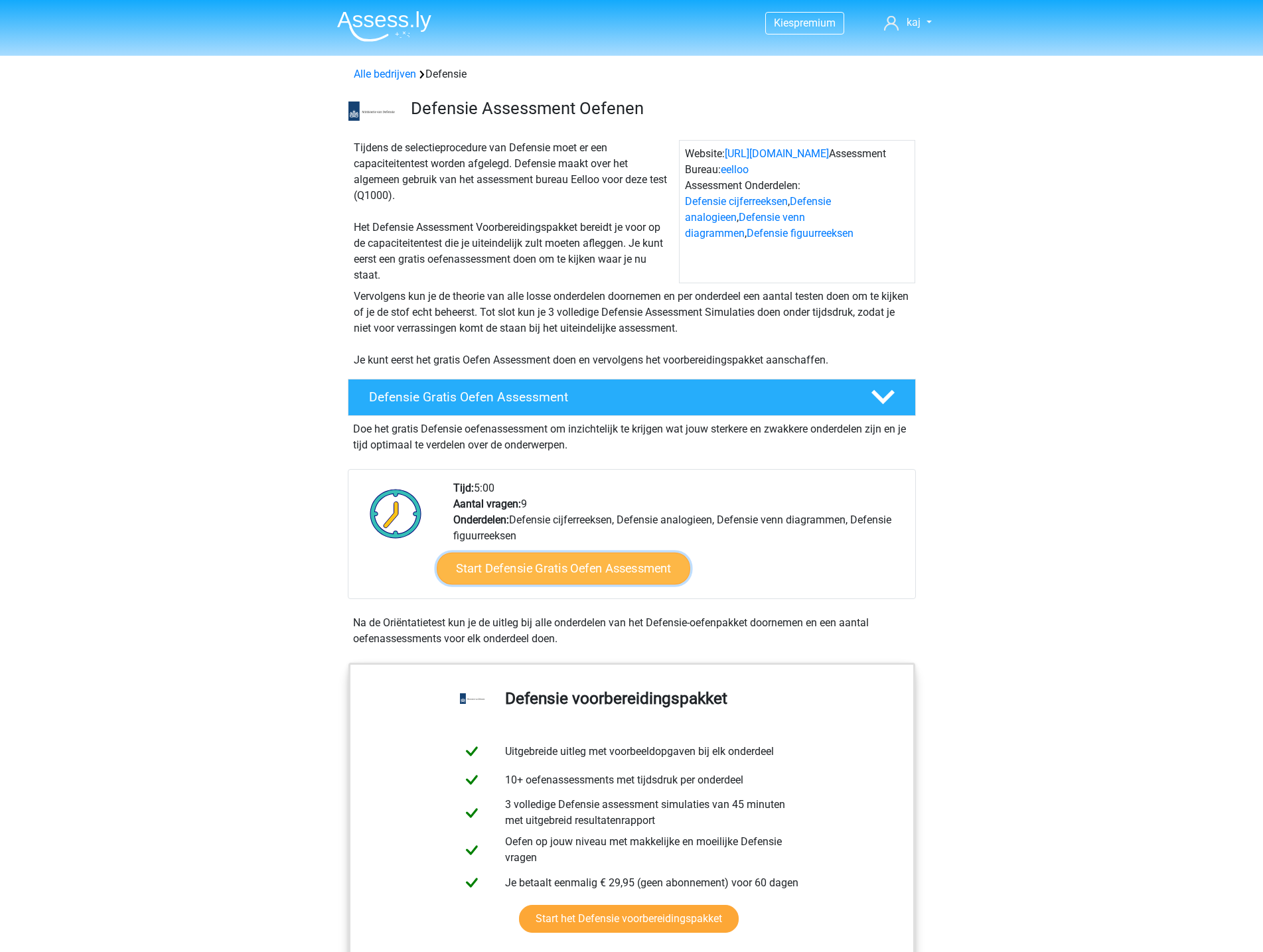
click at [636, 568] on link "Start Defensie Gratis Oefen Assessment" at bounding box center [563, 568] width 254 height 32
click at [874, 397] on icon at bounding box center [883, 396] width 23 height 23
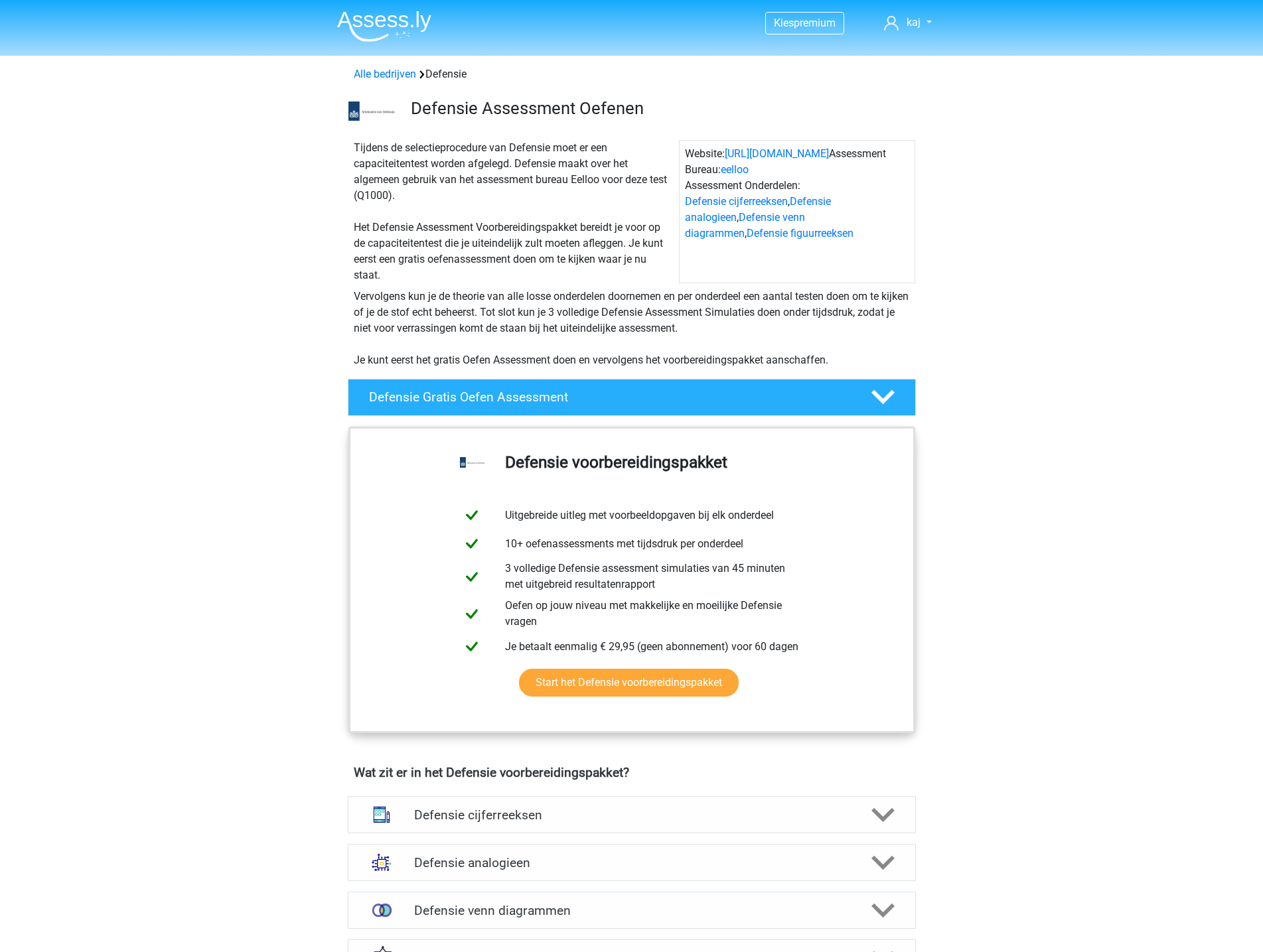
scroll to position [332, 0]
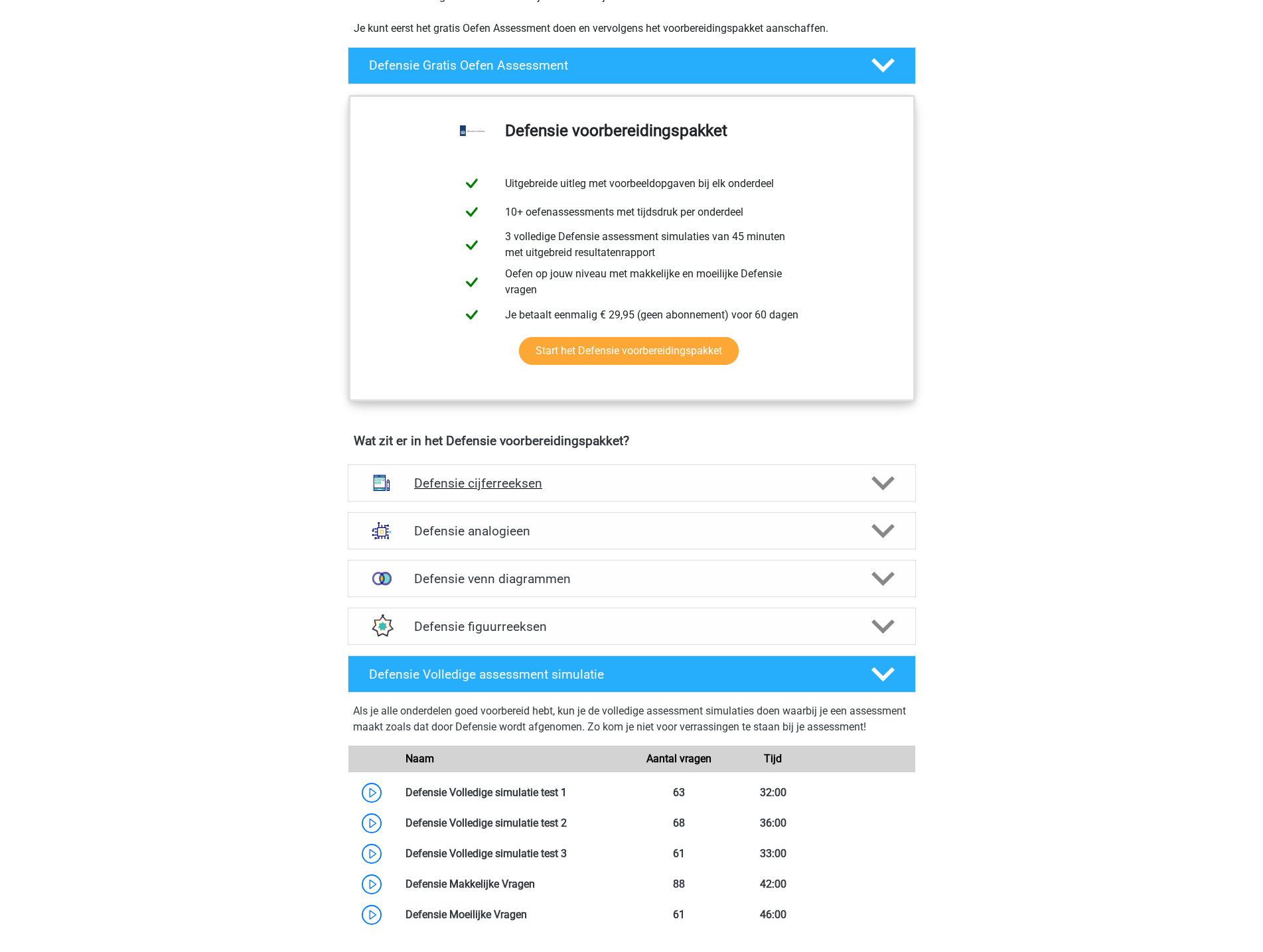
click at [893, 488] on icon at bounding box center [883, 483] width 23 height 23
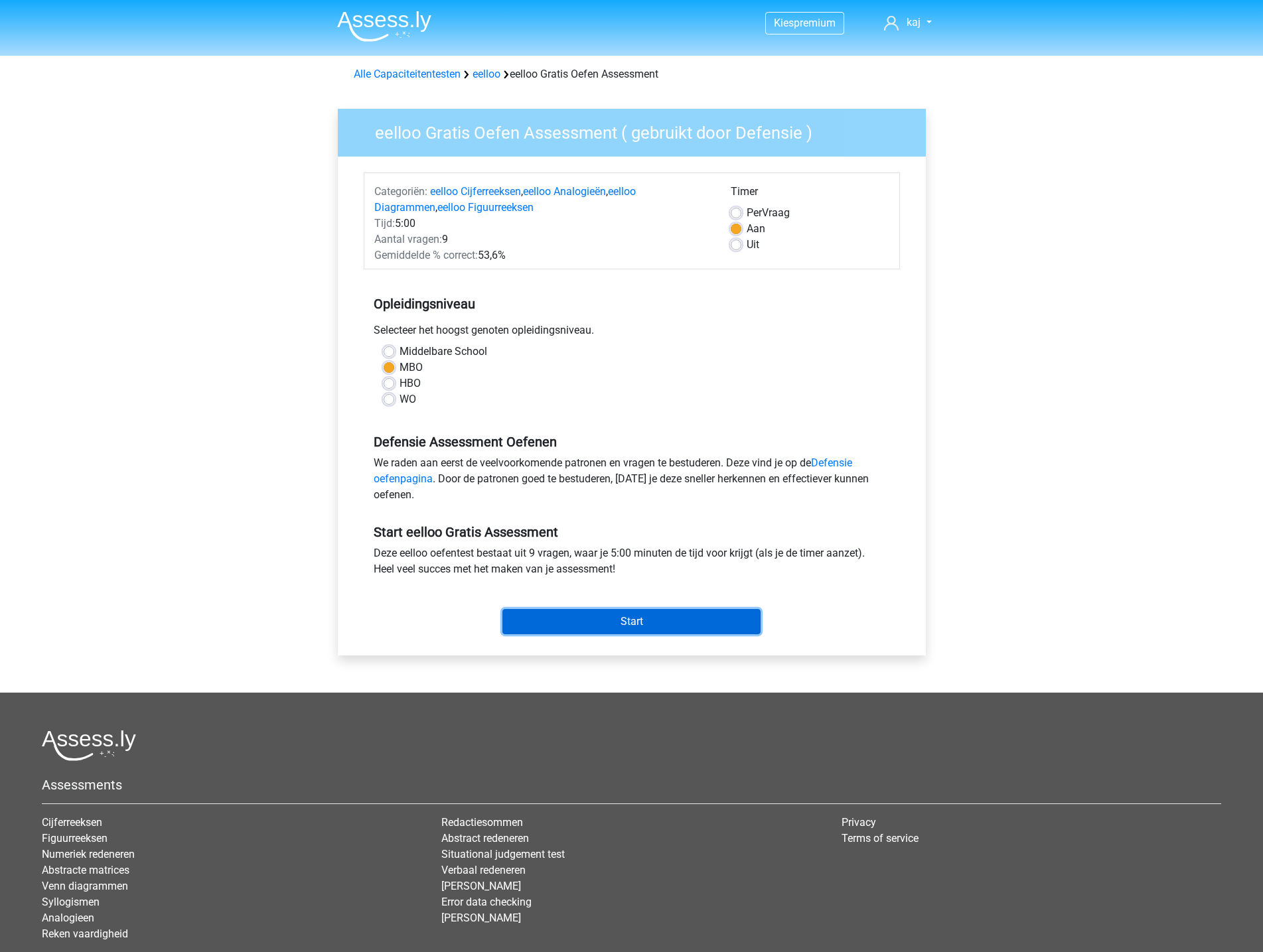
click at [687, 624] on input "Start" at bounding box center [632, 622] width 258 height 25
